Goal: Task Accomplishment & Management: Manage account settings

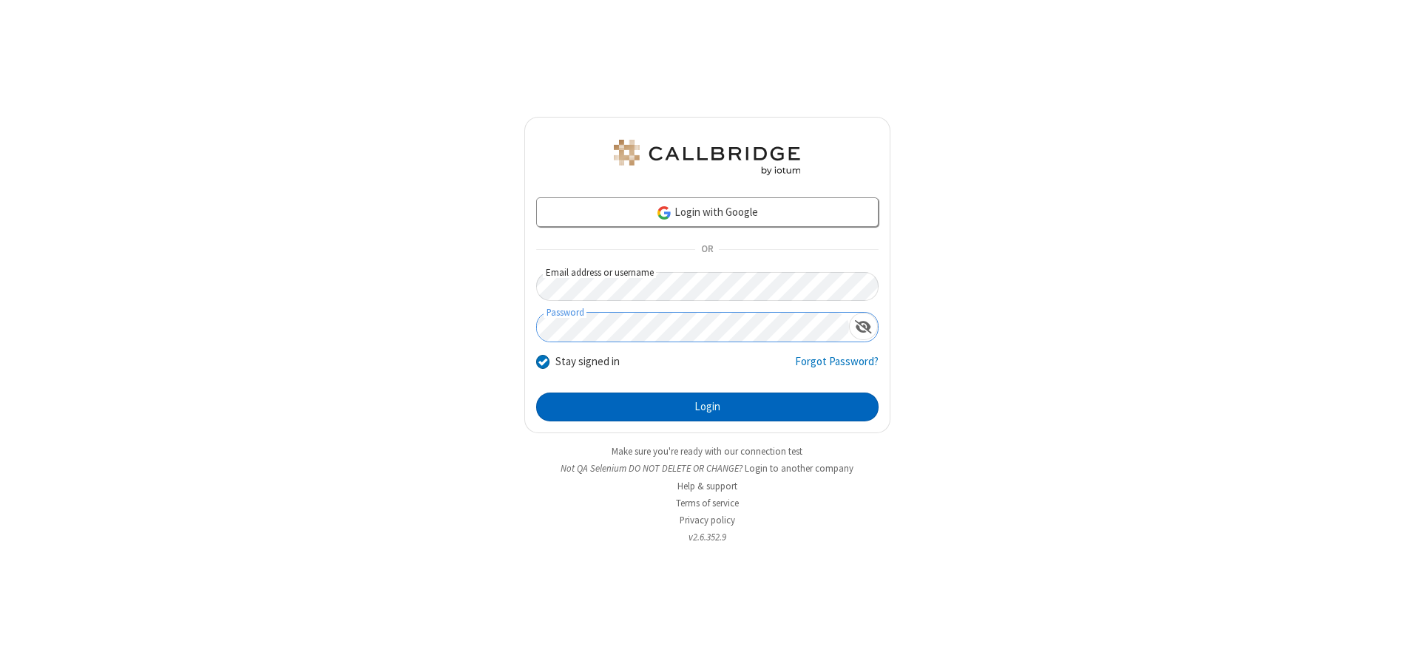
click at [707, 407] on button "Login" at bounding box center [707, 408] width 343 height 30
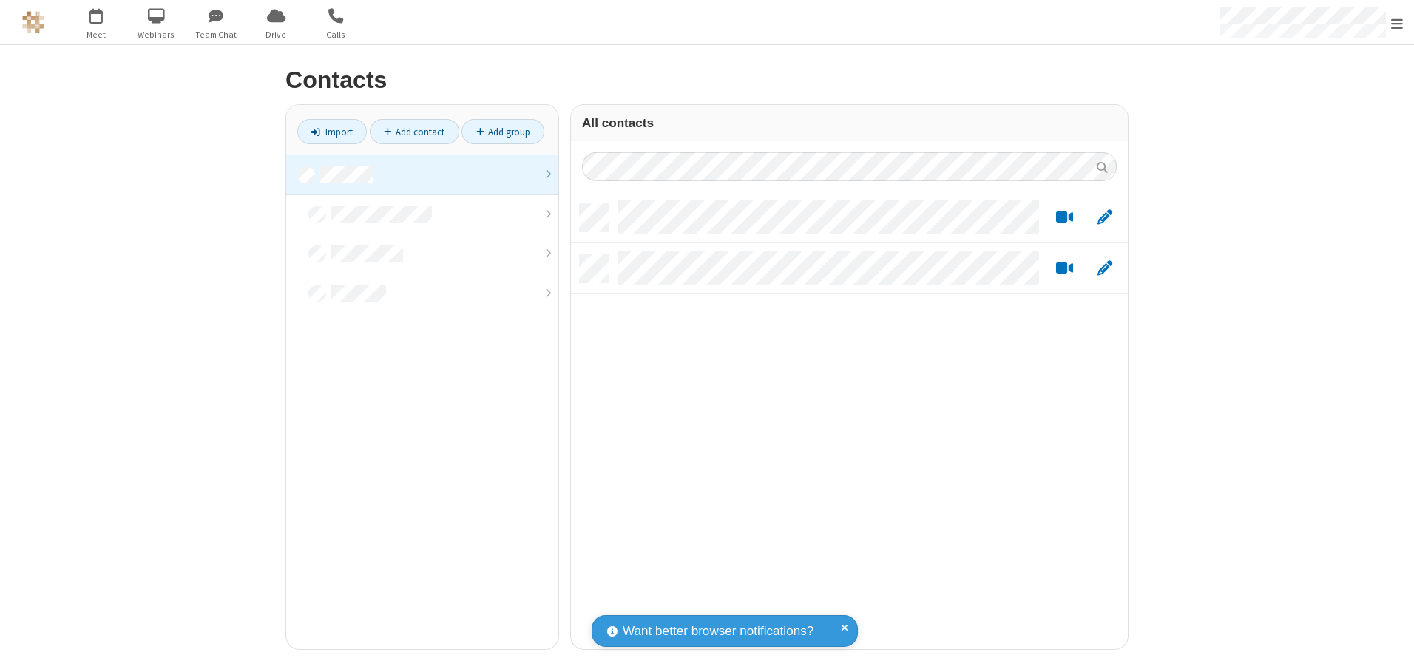
scroll to position [446, 546]
click at [422, 175] on link at bounding box center [422, 175] width 272 height 40
click at [414, 132] on link "Add contact" at bounding box center [415, 131] width 90 height 25
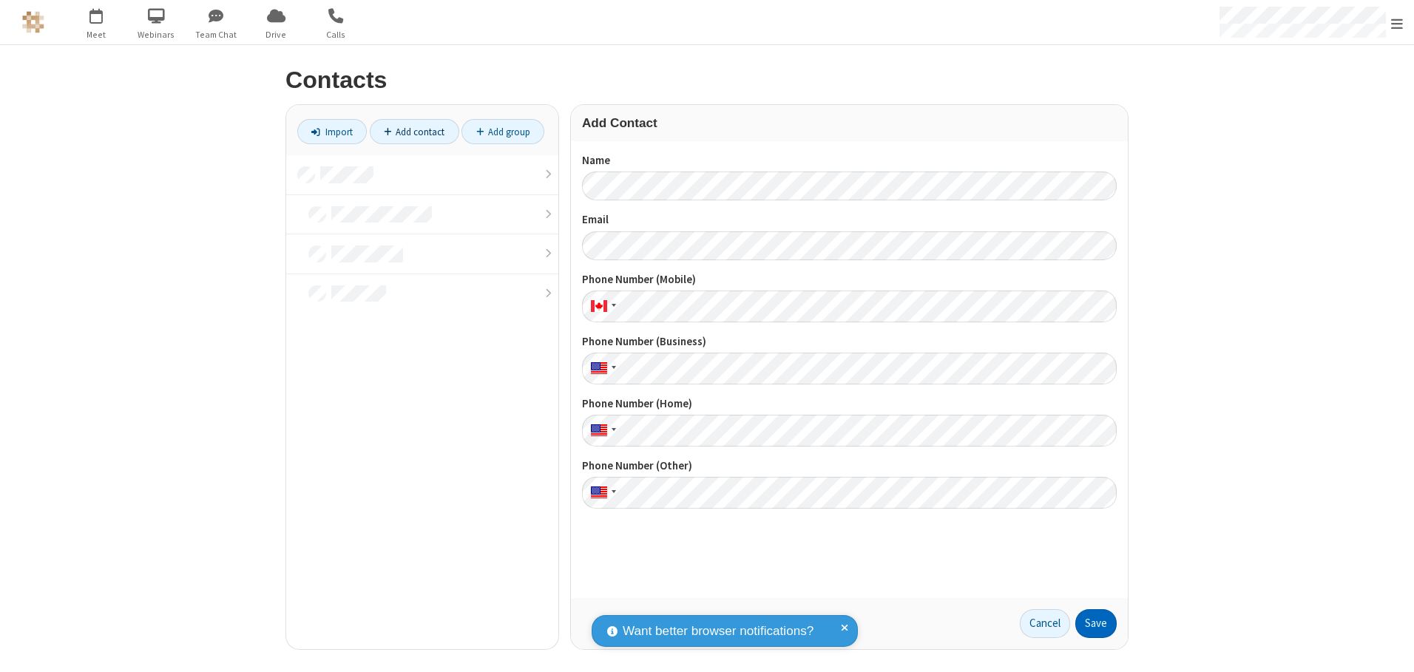
click at [1096, 624] on button "Save" at bounding box center [1096, 625] width 41 height 30
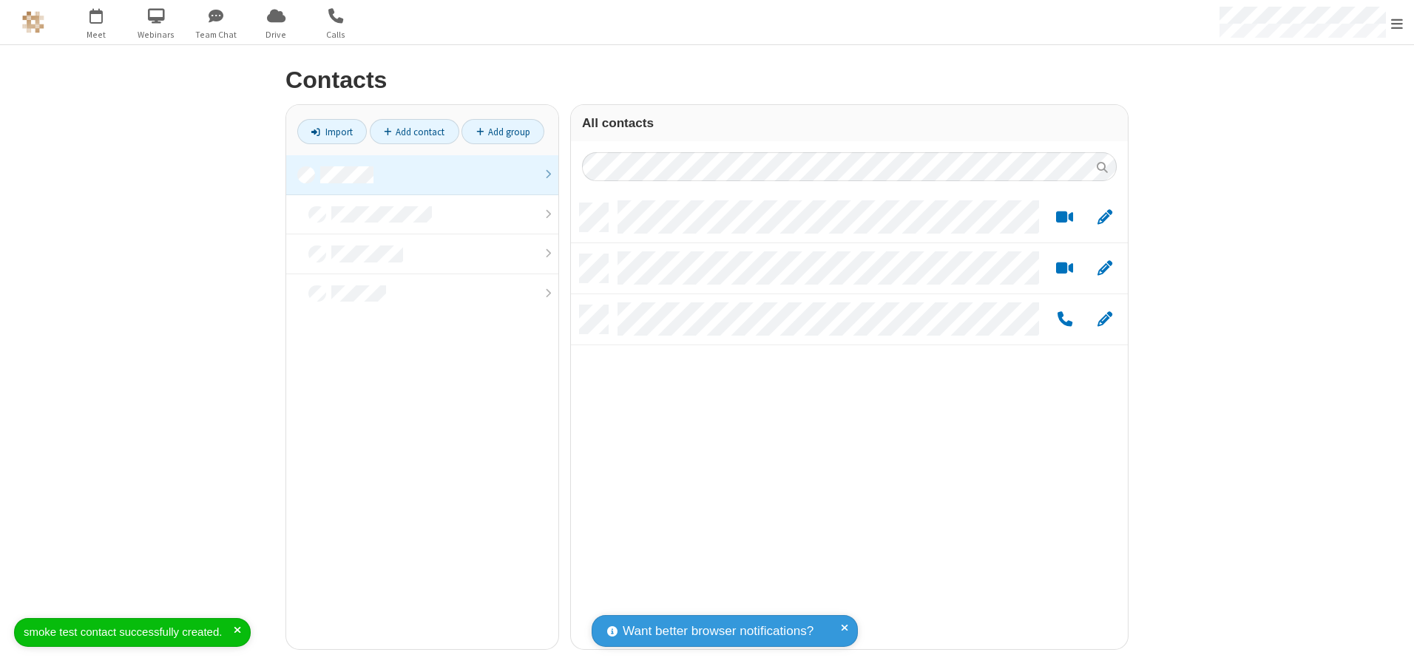
scroll to position [446, 546]
click at [414, 132] on link "Add contact" at bounding box center [415, 131] width 90 height 25
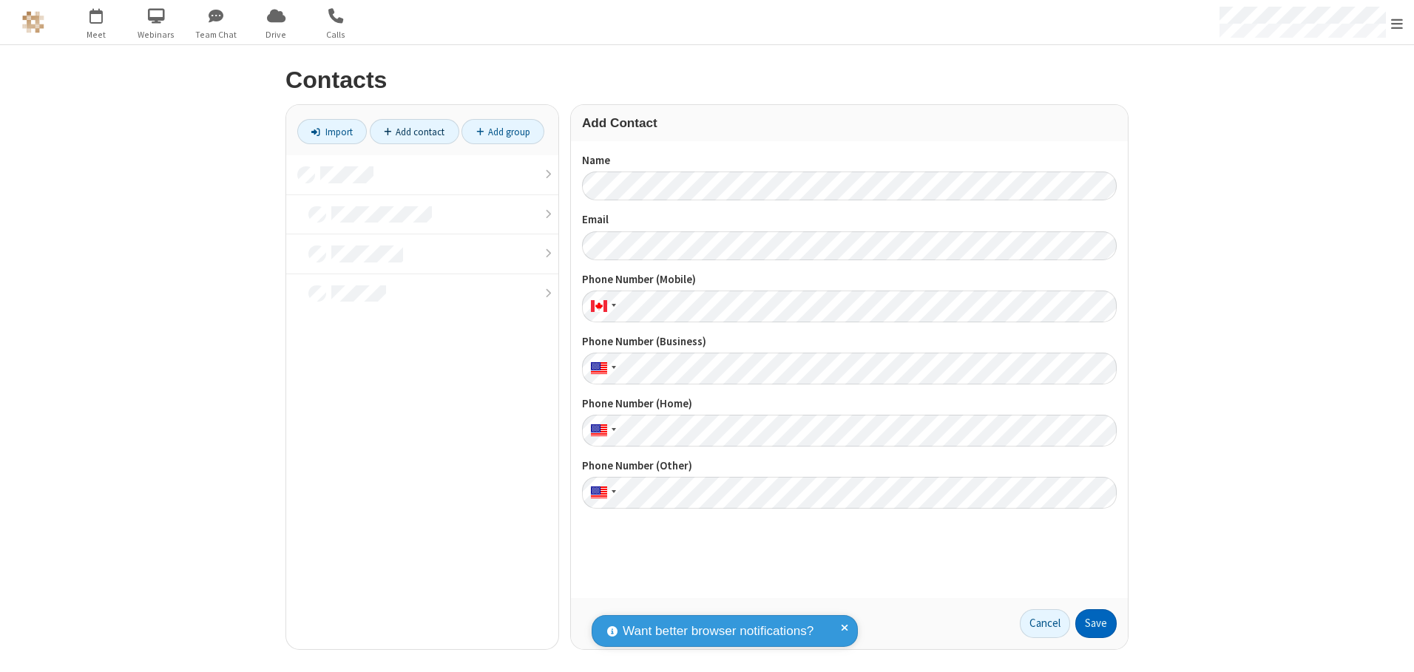
click at [1096, 624] on button "Save" at bounding box center [1096, 625] width 41 height 30
